Goal: Information Seeking & Learning: Learn about a topic

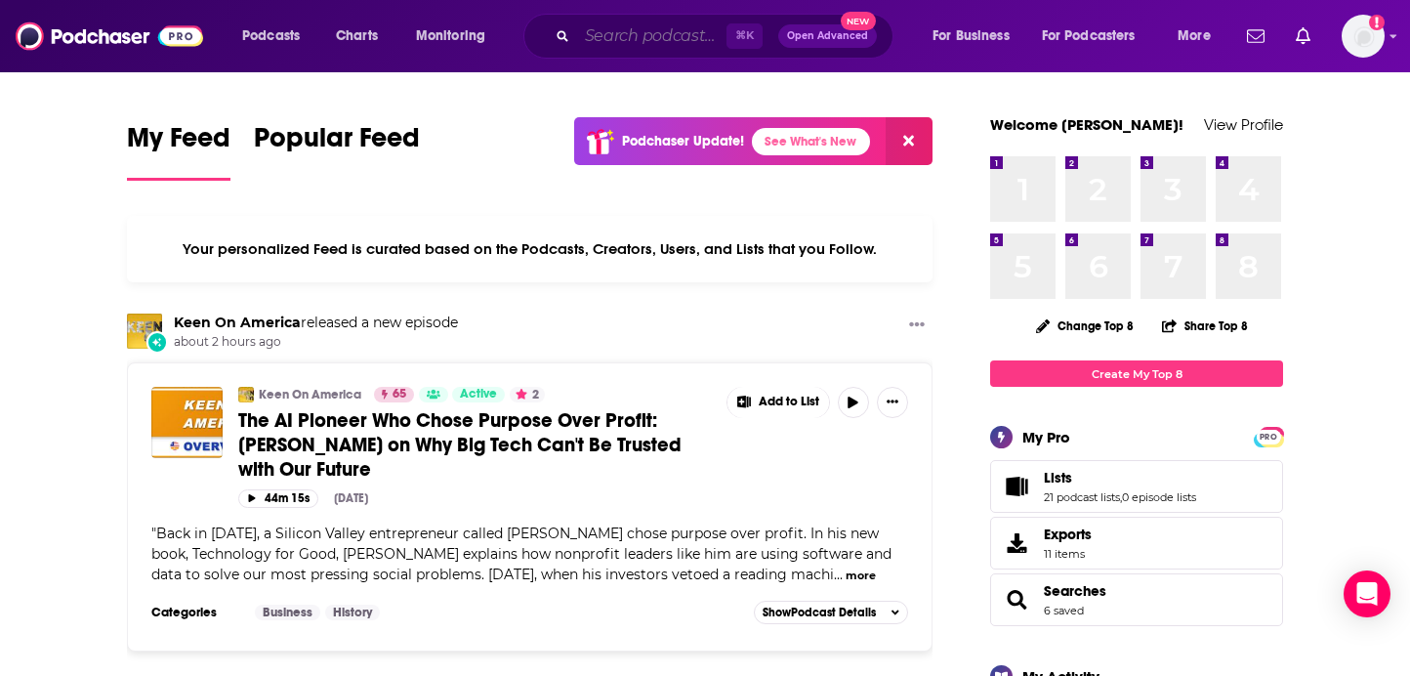
click at [640, 42] on input "Search podcasts, credits, & more..." at bounding box center [651, 36] width 149 height 31
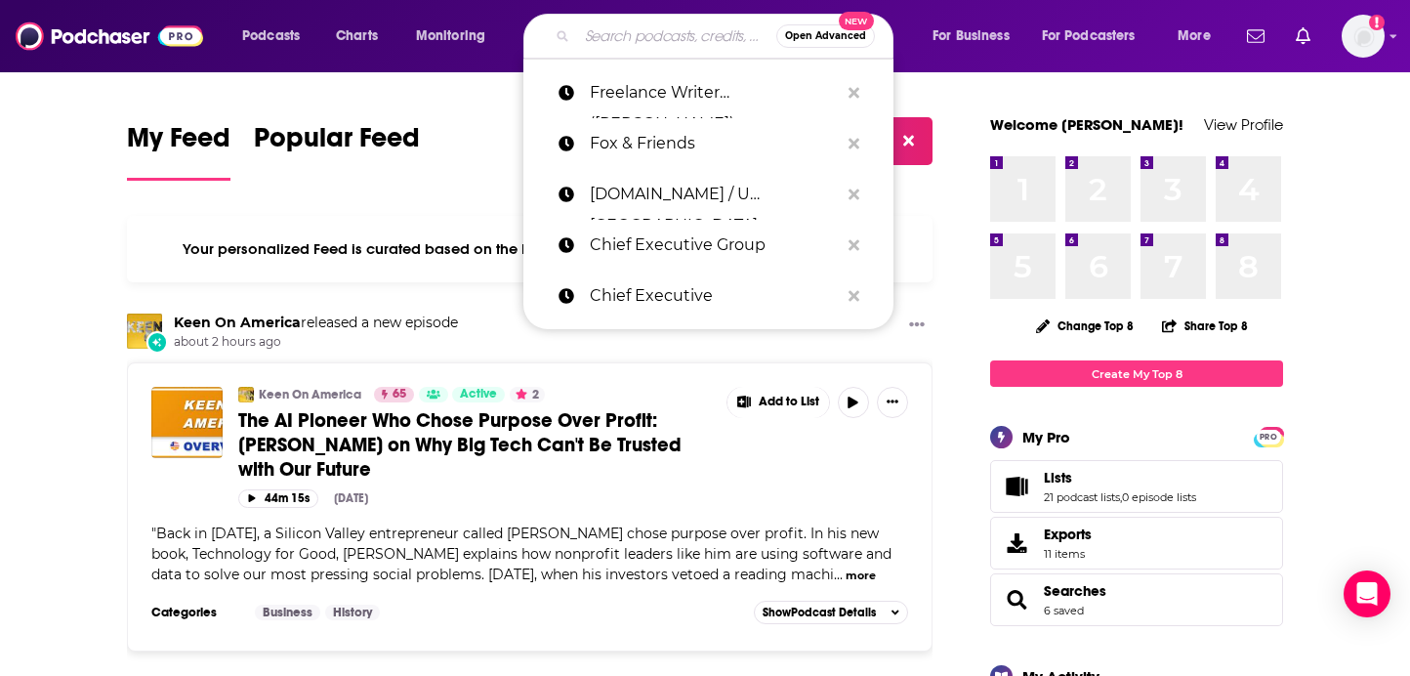
click at [659, 42] on input "Search podcasts, credits, & more..." at bounding box center [676, 36] width 199 height 31
type input "r"
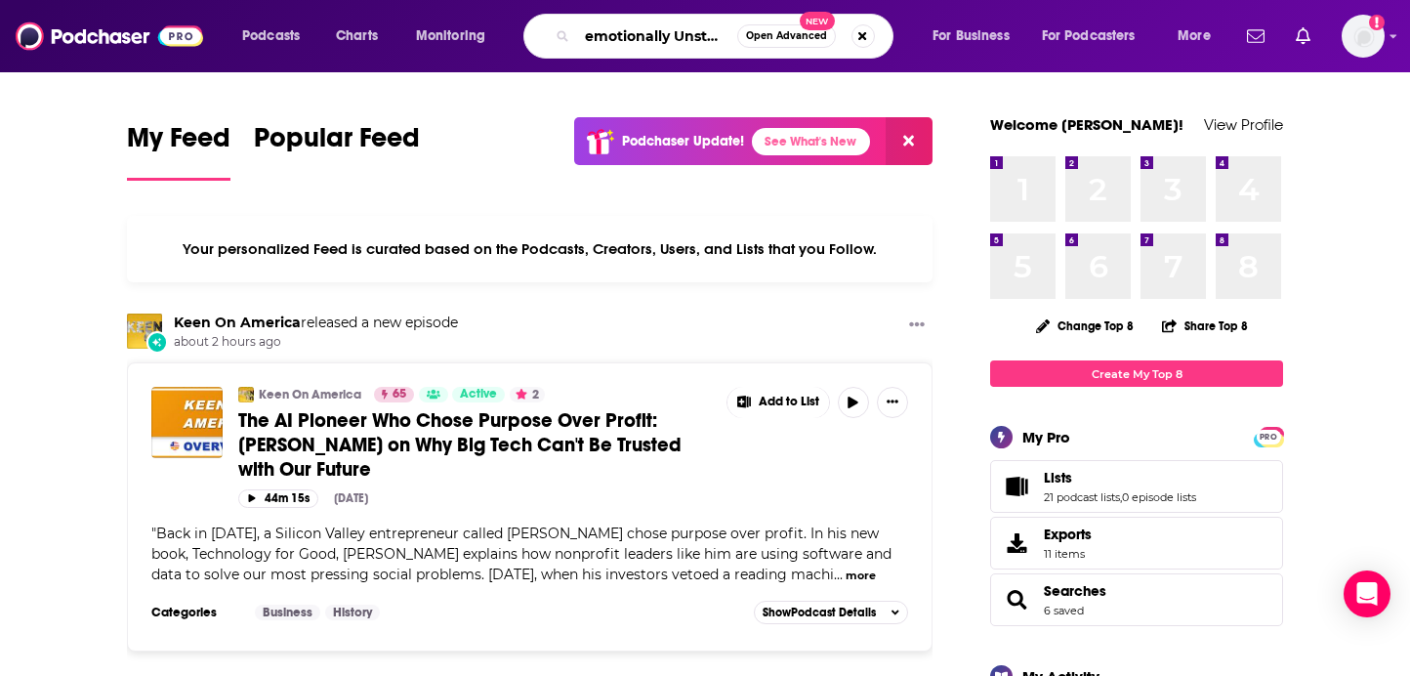
scroll to position [0, 11]
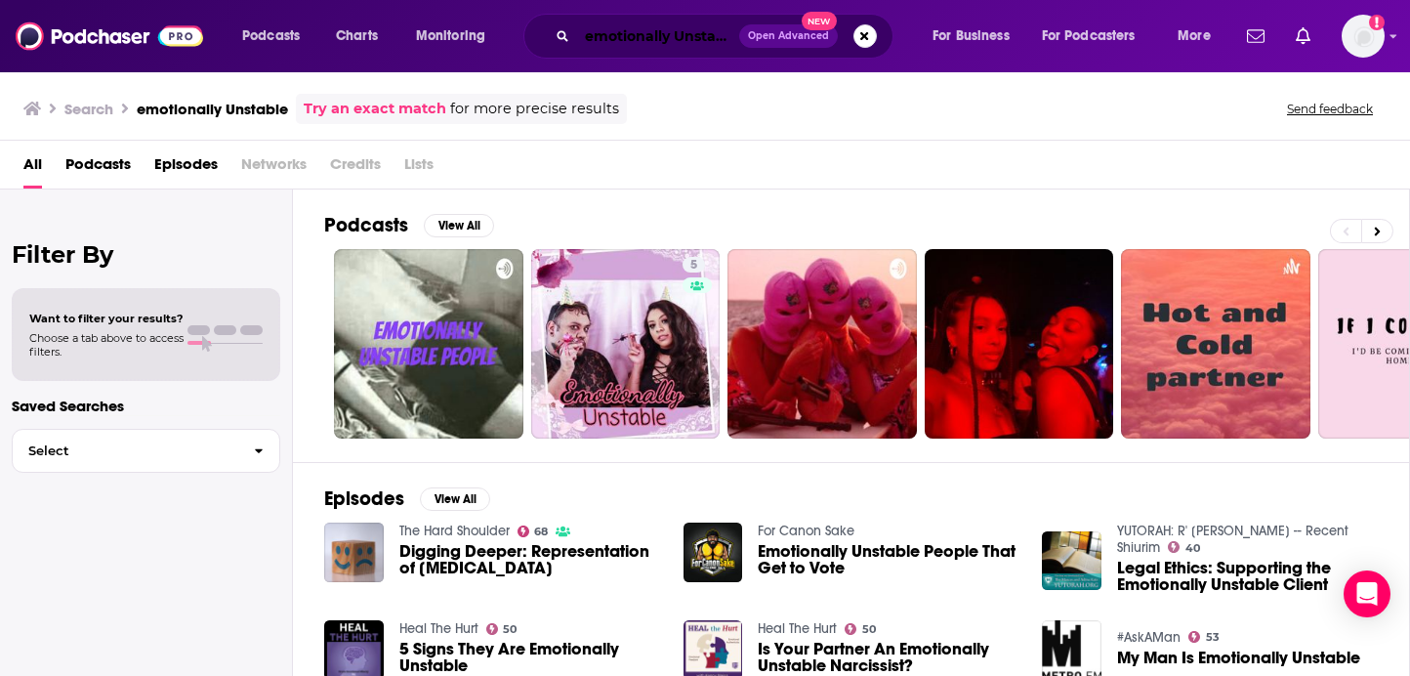
click at [703, 45] on input "emotionally Unstable" at bounding box center [658, 36] width 162 height 31
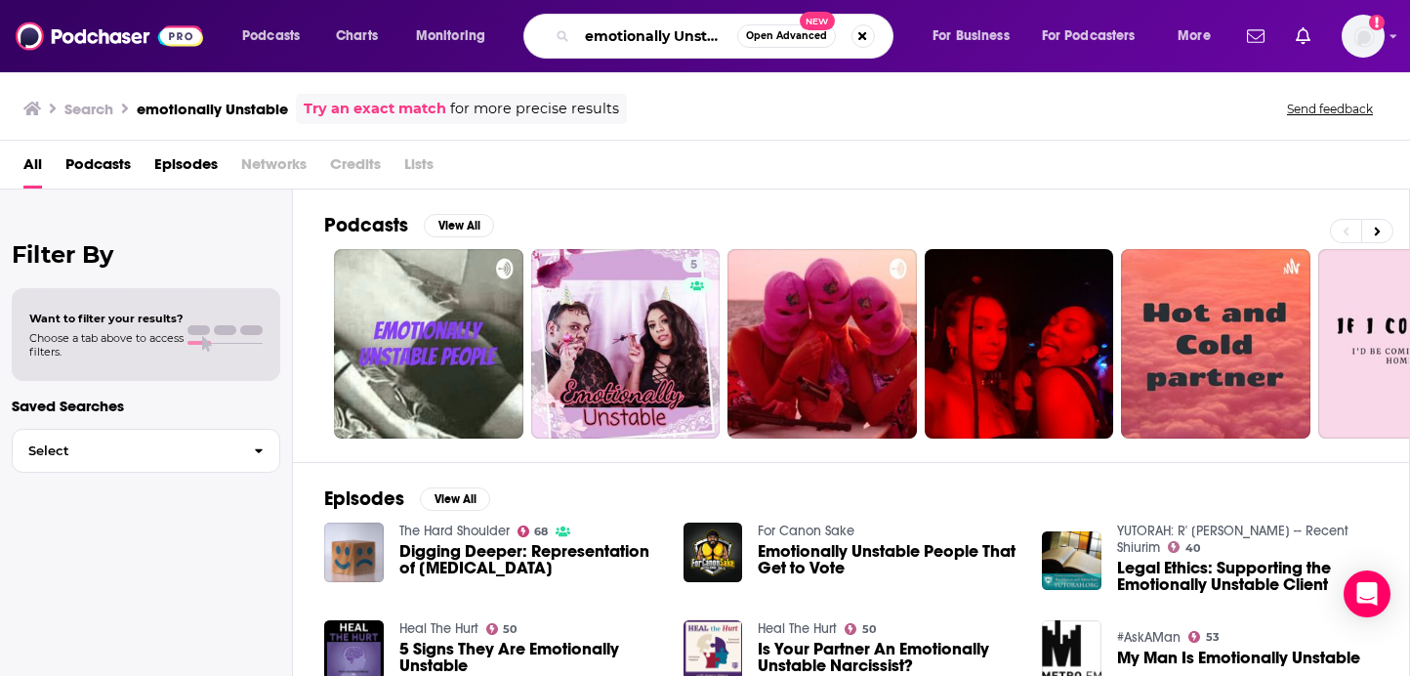
click at [703, 45] on input "emotionally Unstable" at bounding box center [657, 36] width 160 height 31
paste input "[URL][DOMAIN_NAME]"
drag, startPoint x: 617, startPoint y: 36, endPoint x: 441, endPoint y: 28, distance: 175.9
click at [441, 31] on div "Podcasts Charts Monitoring [URL][DOMAIN_NAME] Open Advanced New For Business Fo…" at bounding box center [728, 36] width 1001 height 45
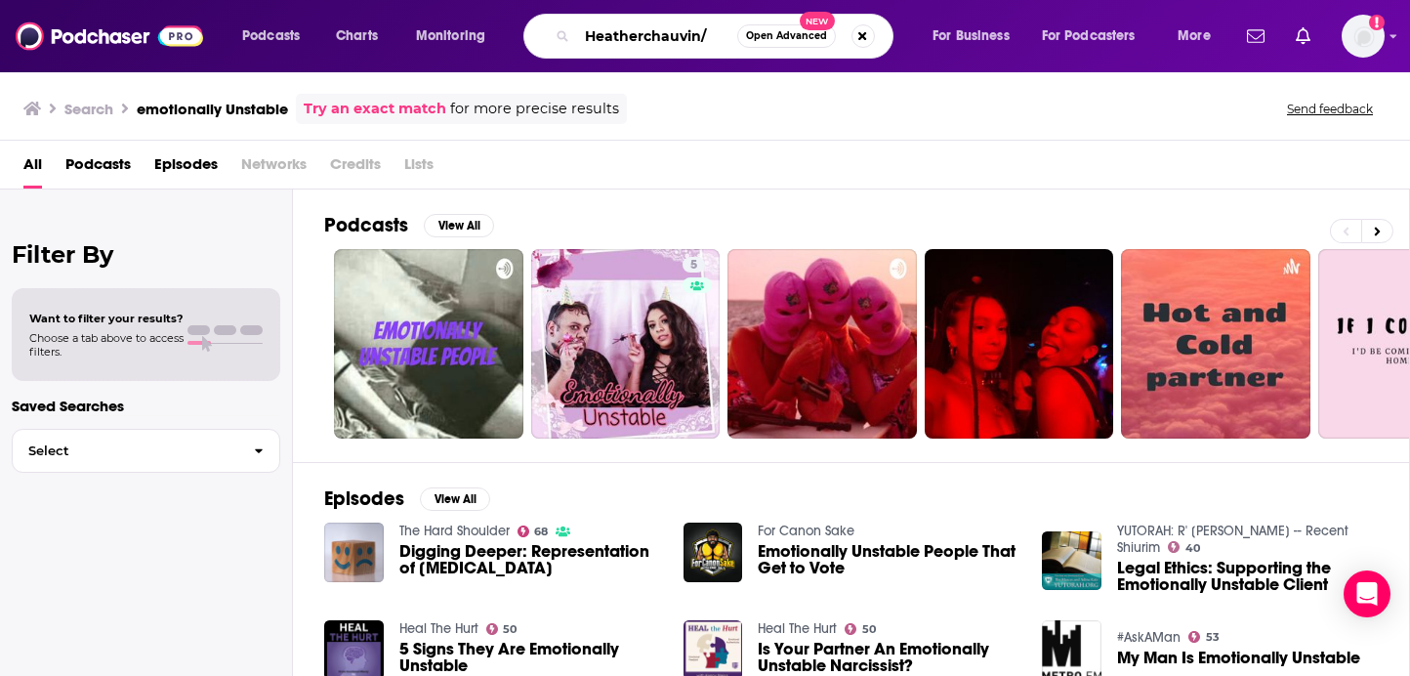
click at [644, 33] on input "Heatherchauvin/" at bounding box center [657, 36] width 160 height 31
type input "[PERSON_NAME]"
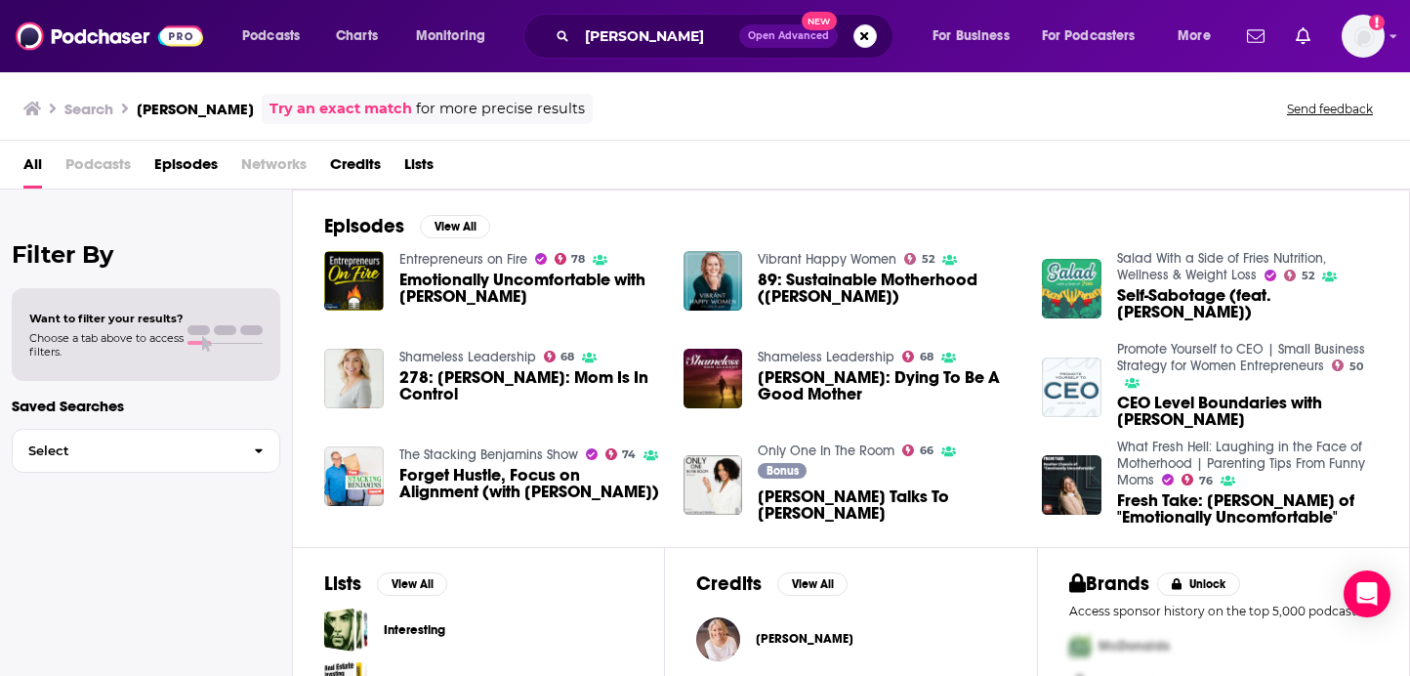
click at [1205, 510] on span "Fresh Take: [PERSON_NAME] of "Emotionally Uncomfortable"" at bounding box center [1247, 508] width 261 height 33
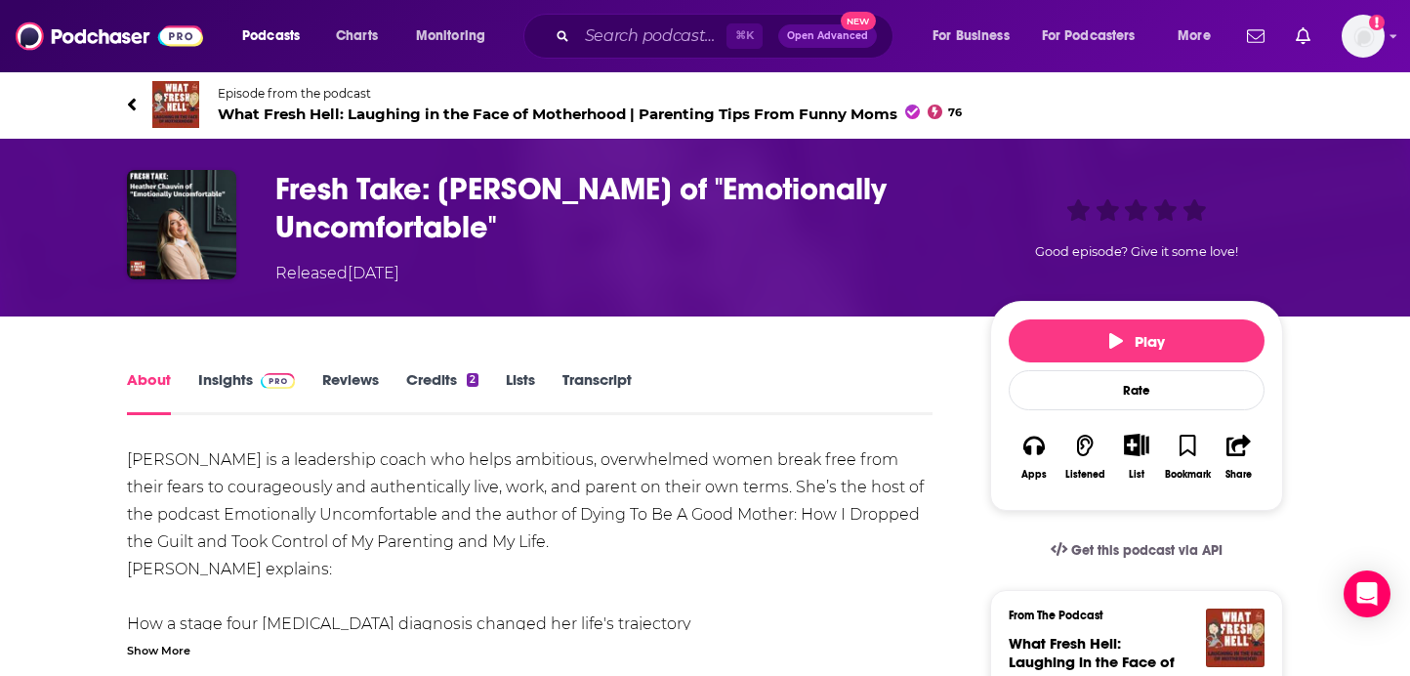
click at [531, 187] on h1 "Fresh Take: [PERSON_NAME] of "Emotionally Uncomfortable"" at bounding box center [616, 208] width 683 height 76
drag, startPoint x: 735, startPoint y: 186, endPoint x: 491, endPoint y: 228, distance: 247.7
click at [491, 228] on h1 "Fresh Take: [PERSON_NAME] of "Emotionally Uncomfortable"" at bounding box center [616, 208] width 683 height 76
copy h1 "Emotionally Uncomfortable"
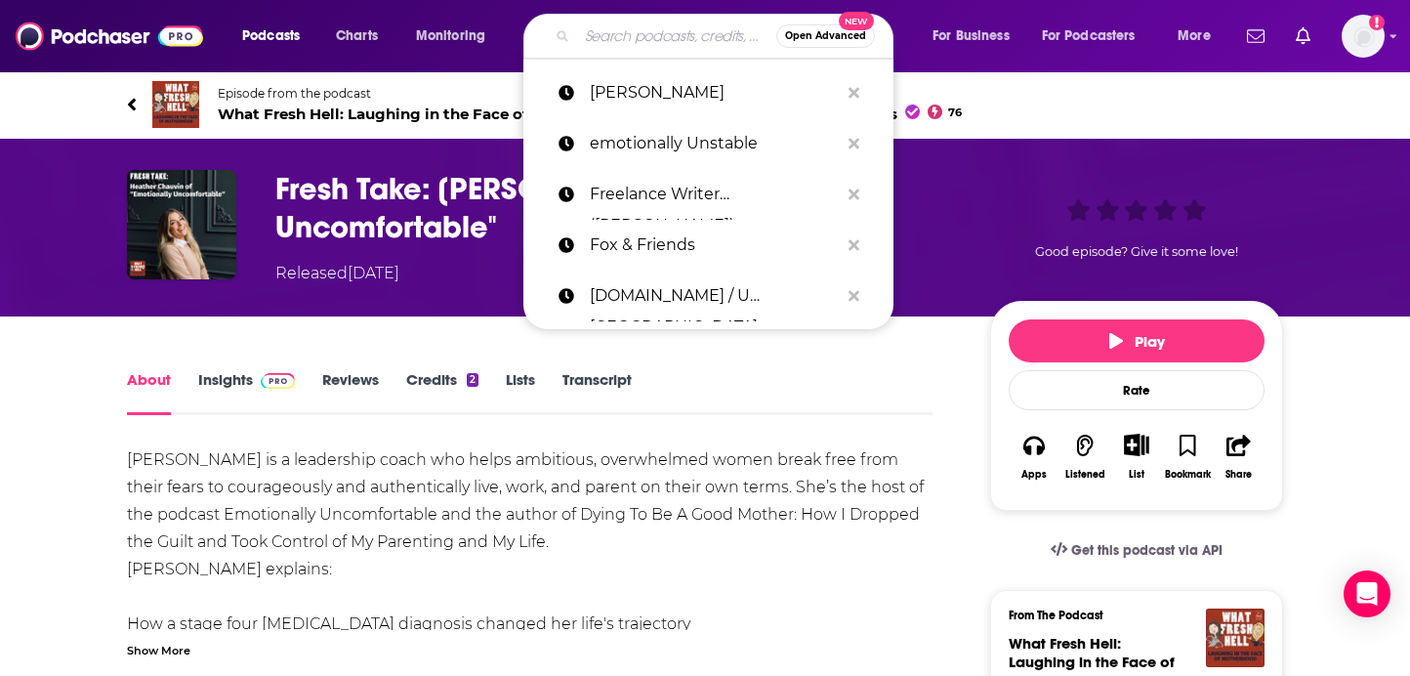
click at [650, 26] on input "Search podcasts, credits, & more..." at bounding box center [676, 36] width 199 height 31
paste input "Emotionally Uncomfortable"
type input "Emotionally Uncomfortable"
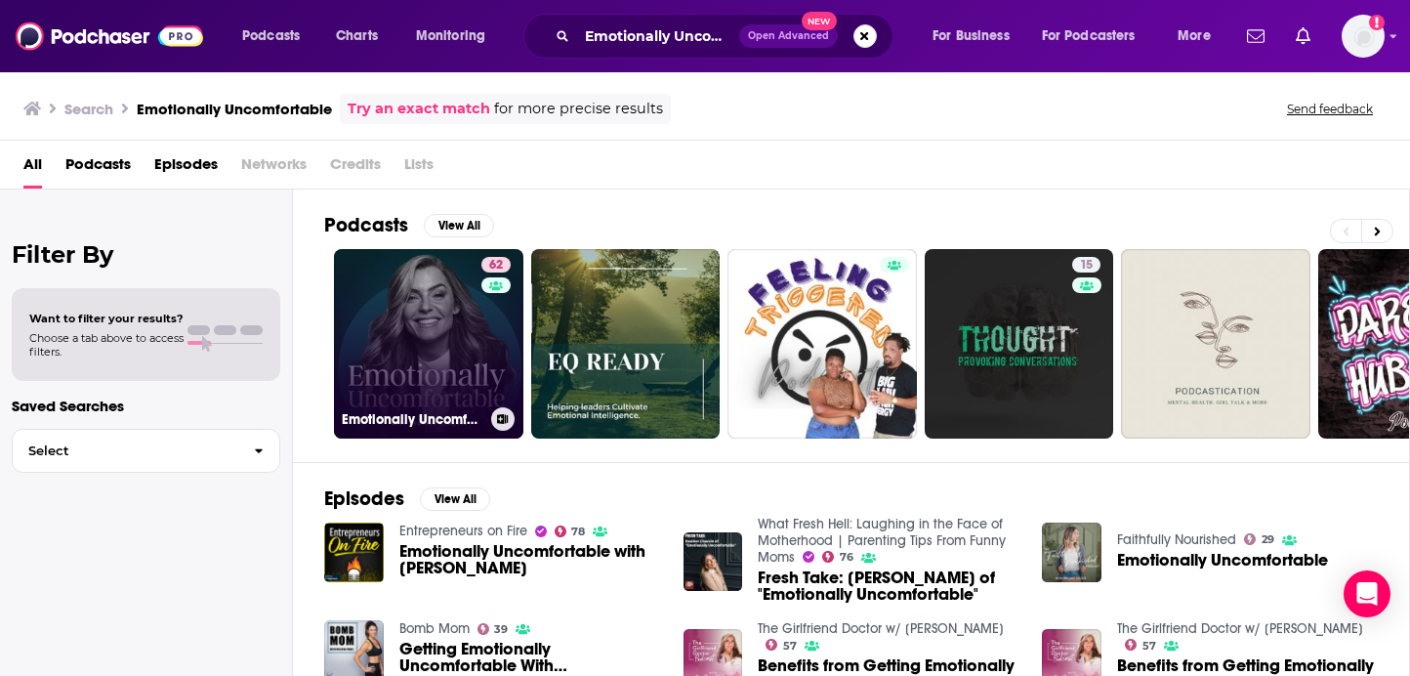
click at [379, 320] on link "62 Emotionally Uncomfortable" at bounding box center [428, 343] width 189 height 189
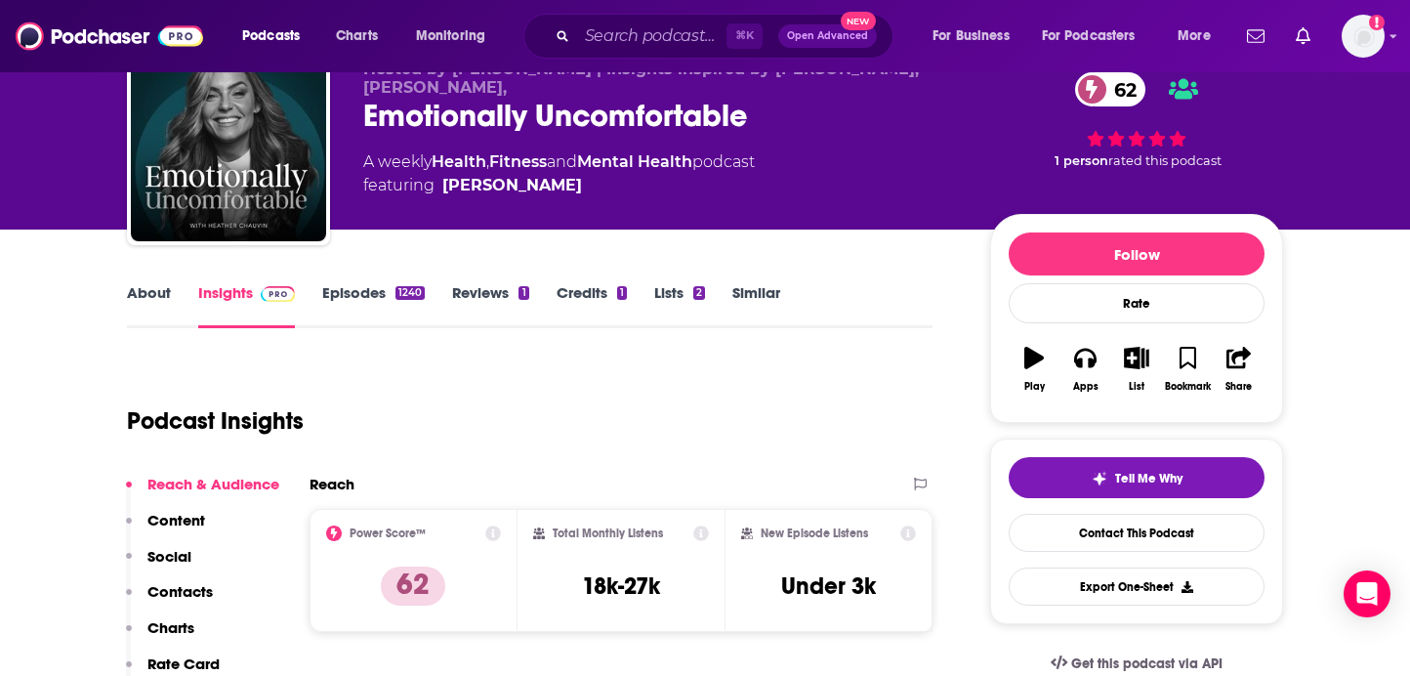
scroll to position [103, 0]
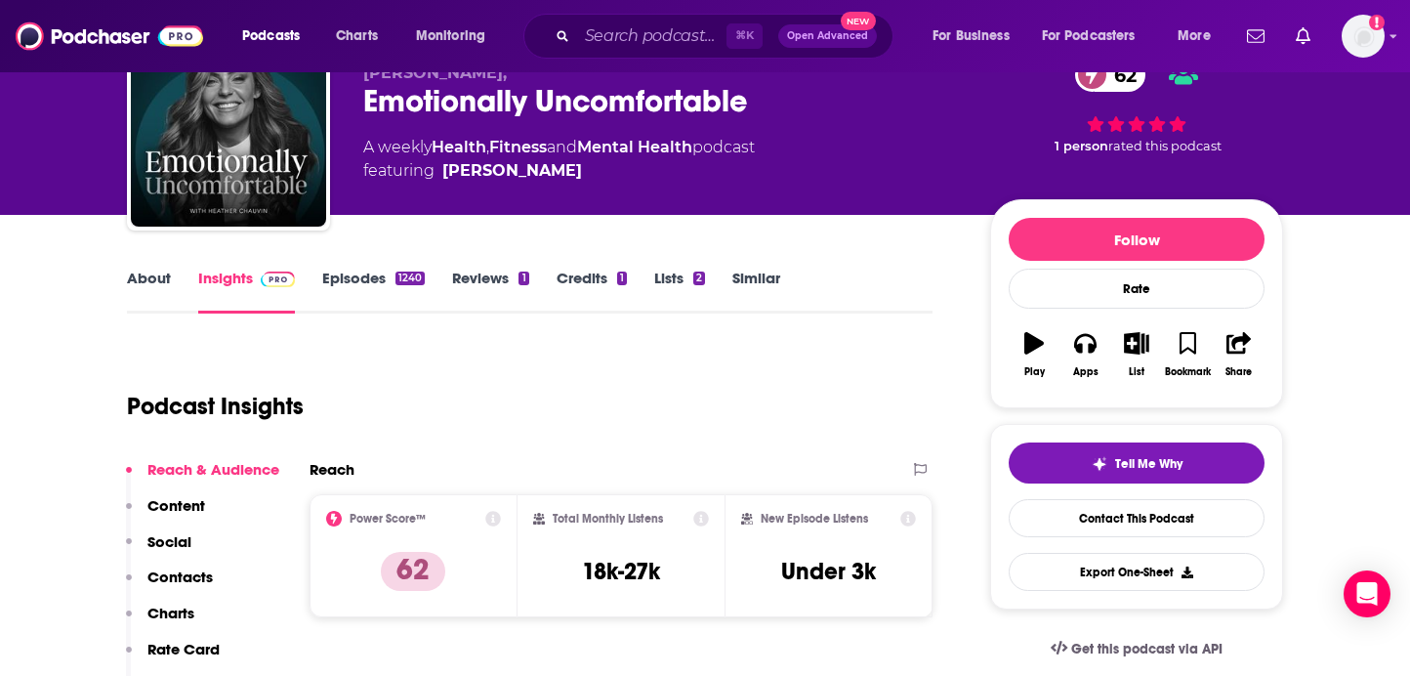
click at [154, 271] on link "About" at bounding box center [149, 291] width 44 height 45
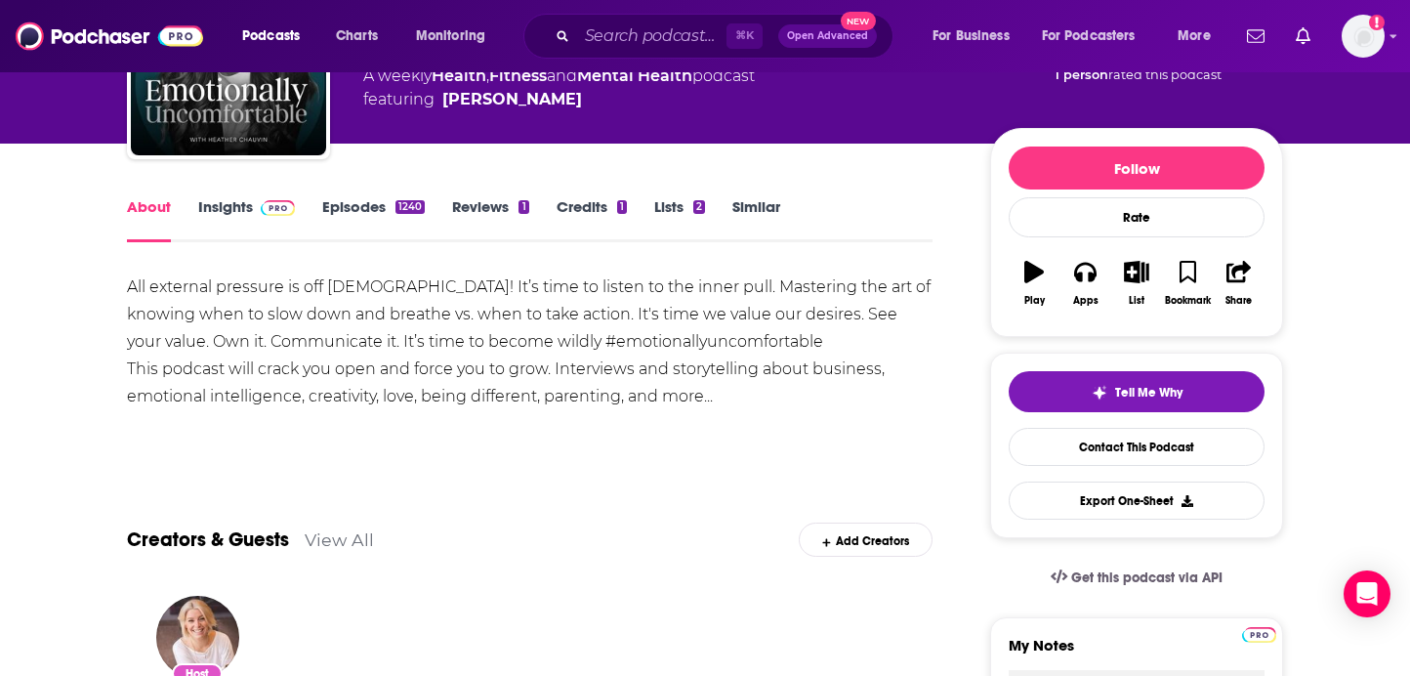
scroll to position [185, 0]
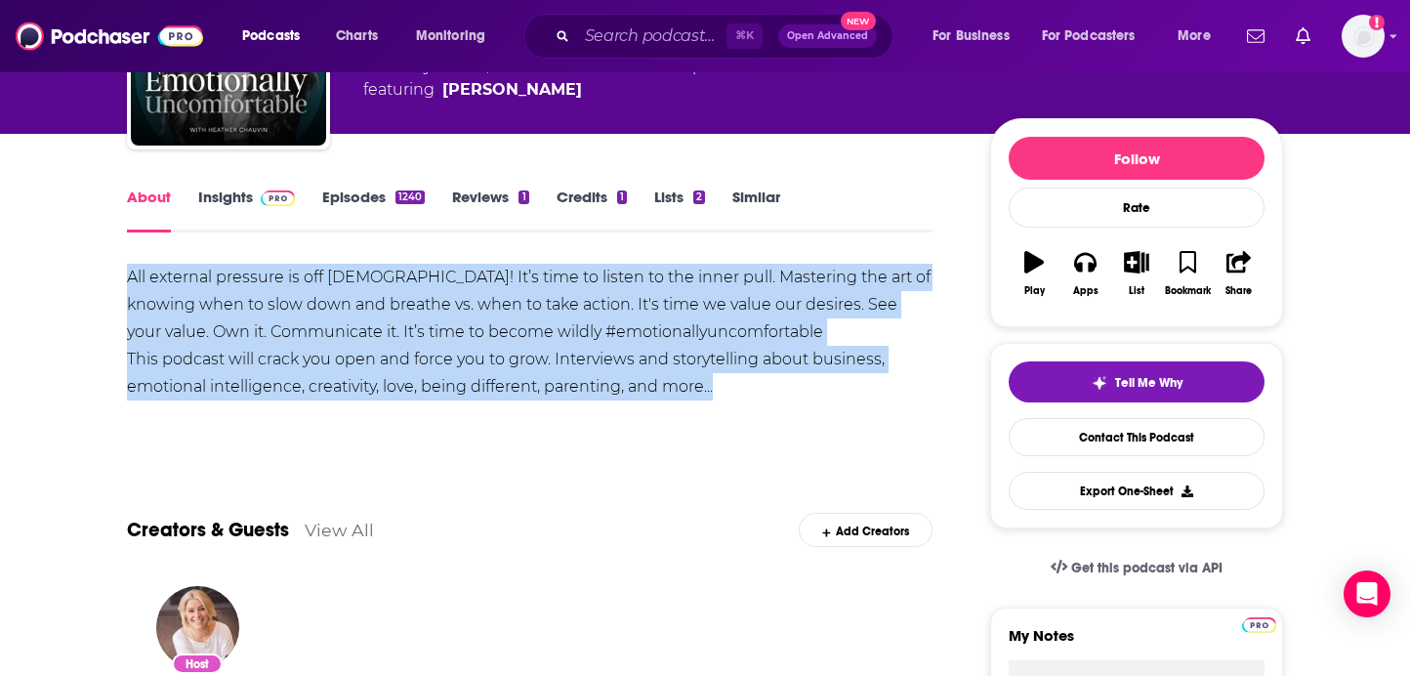
drag, startPoint x: 737, startPoint y: 396, endPoint x: 69, endPoint y: 277, distance: 678.4
copy div "All external pressure is off [DEMOGRAPHIC_DATA]! It’s time to listen to the inn…"
click at [257, 197] on span at bounding box center [274, 196] width 42 height 19
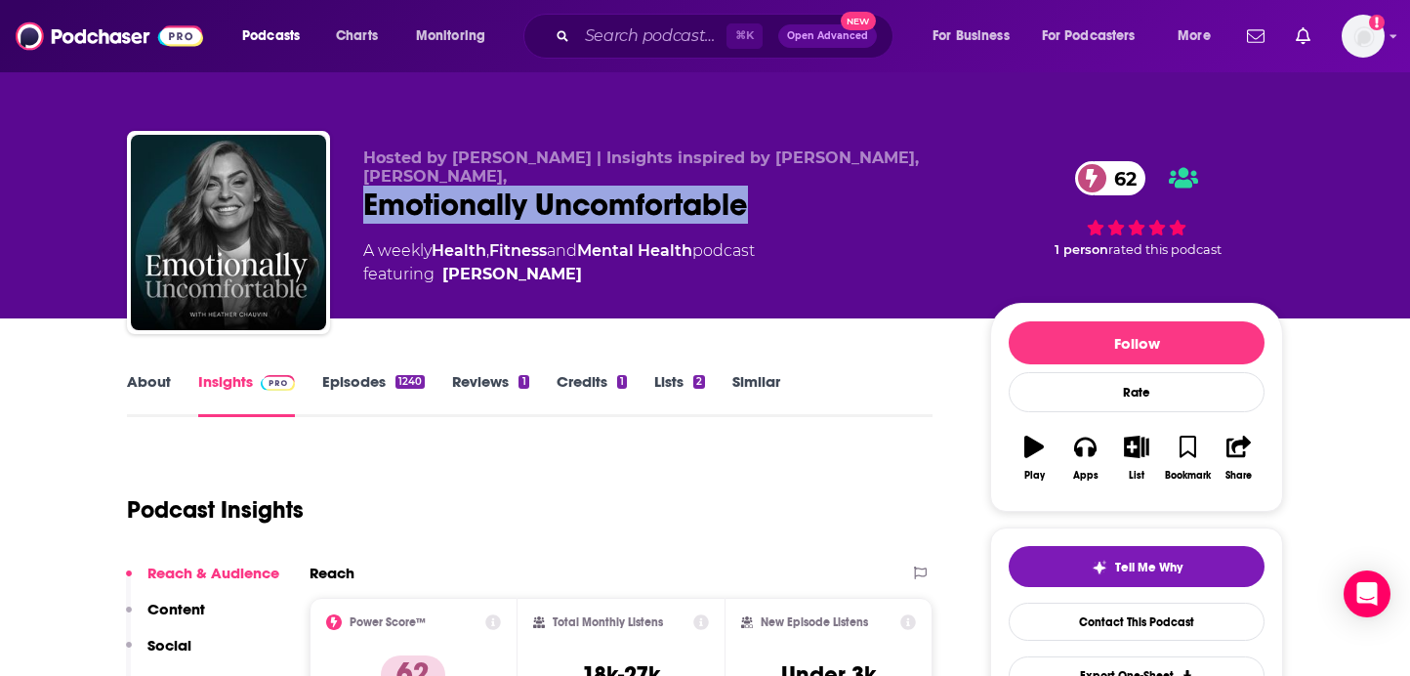
drag, startPoint x: 780, startPoint y: 206, endPoint x: 337, endPoint y: 212, distance: 443.3
click at [337, 212] on div "Hosted by [PERSON_NAME] | Insights inspired by [PERSON_NAME], [PERSON_NAME], Em…" at bounding box center [705, 236] width 1156 height 211
copy h2 "Emotionally Uncomfortable"
